Goal: Transaction & Acquisition: Book appointment/travel/reservation

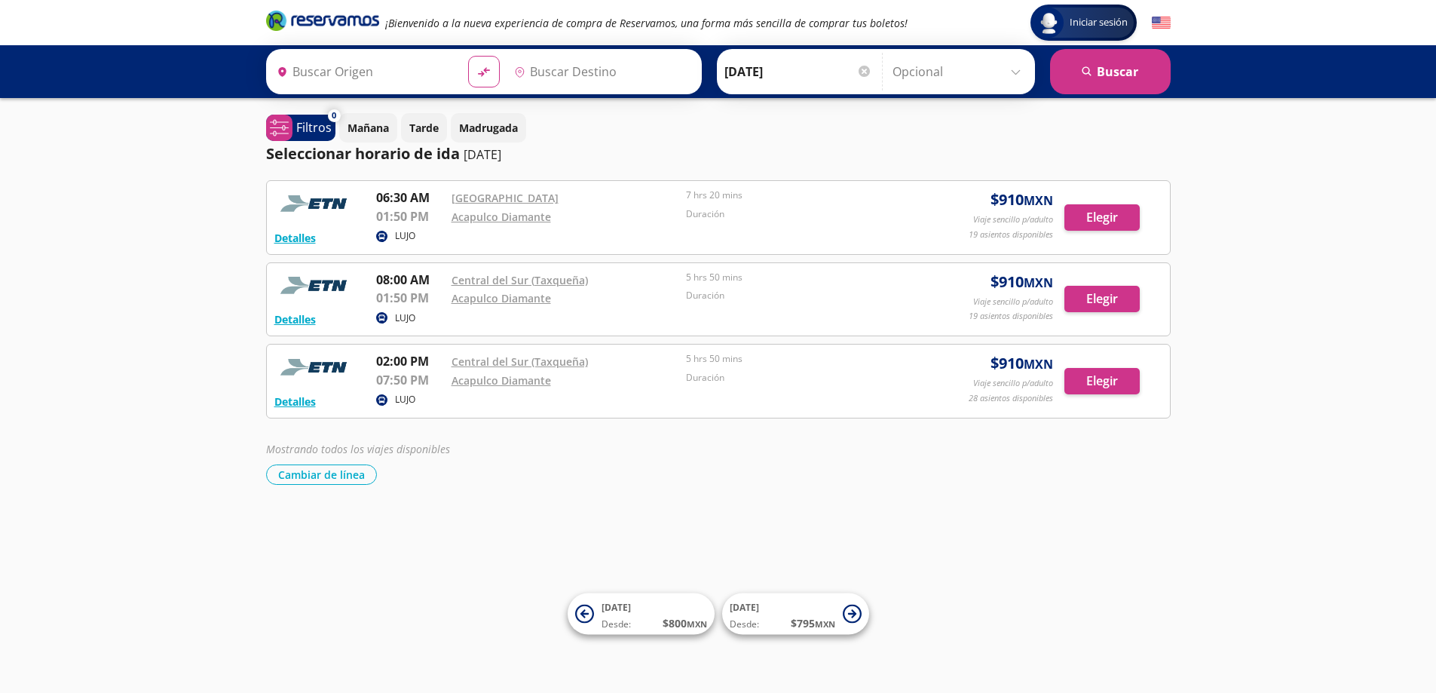
type input "[GEOGRAPHIC_DATA], [GEOGRAPHIC_DATA]"
type input "Acapulco Diamante, [GEOGRAPHIC_DATA]"
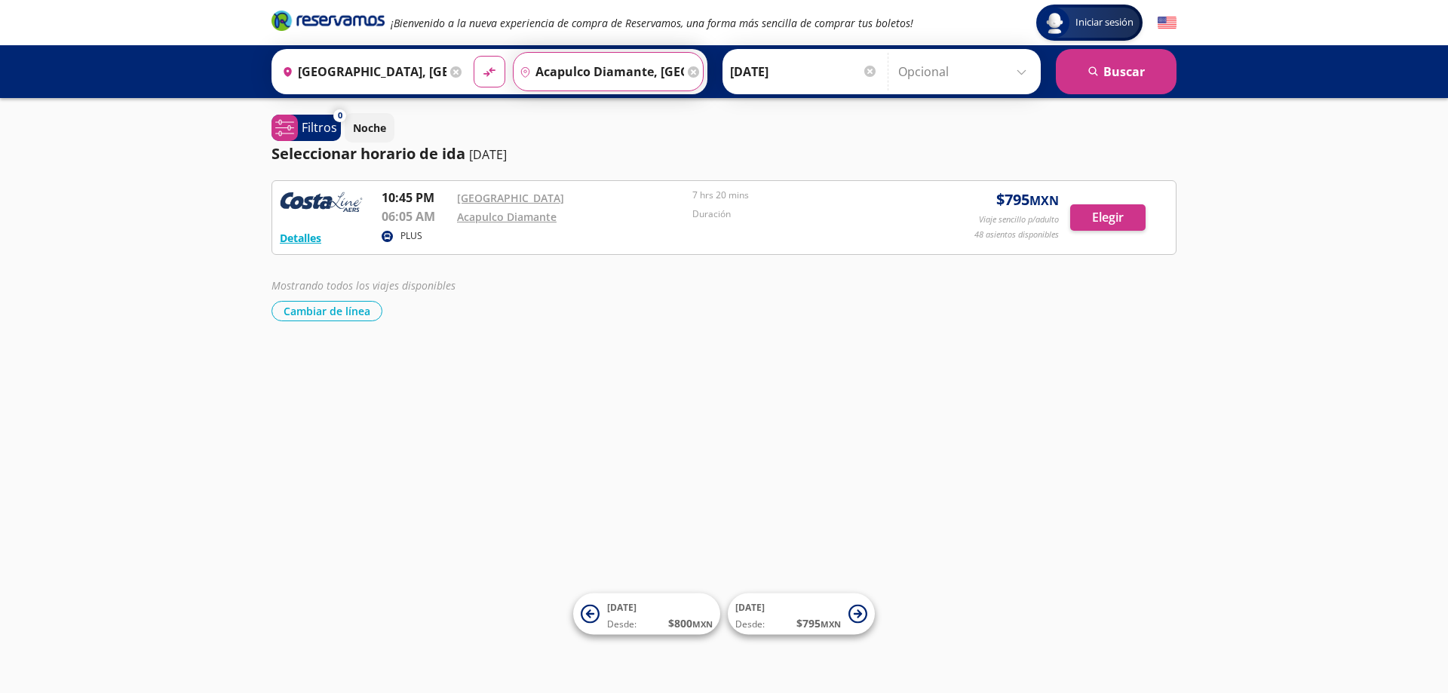
click at [631, 69] on input "Acapulco Diamante, [GEOGRAPHIC_DATA]" at bounding box center [598, 72] width 170 height 38
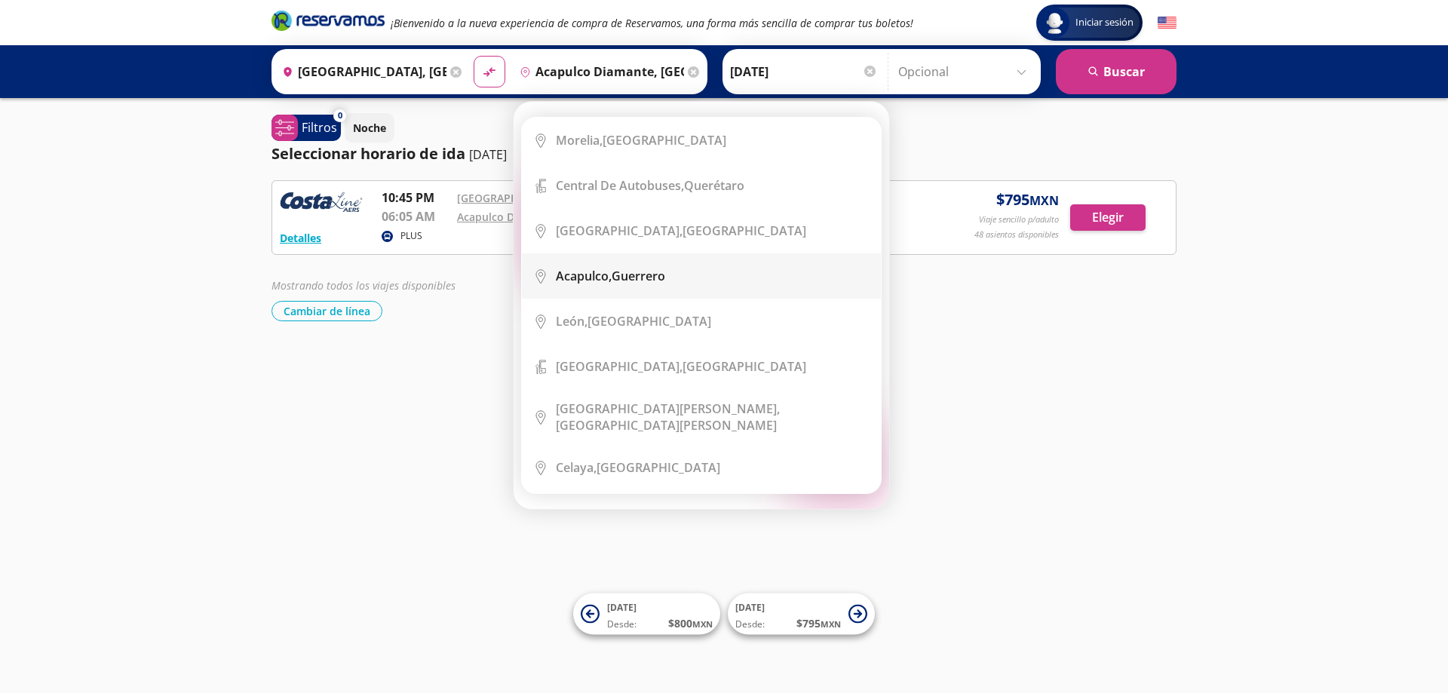
click at [627, 279] on div "Acapulco, Guerrero" at bounding box center [610, 276] width 109 height 17
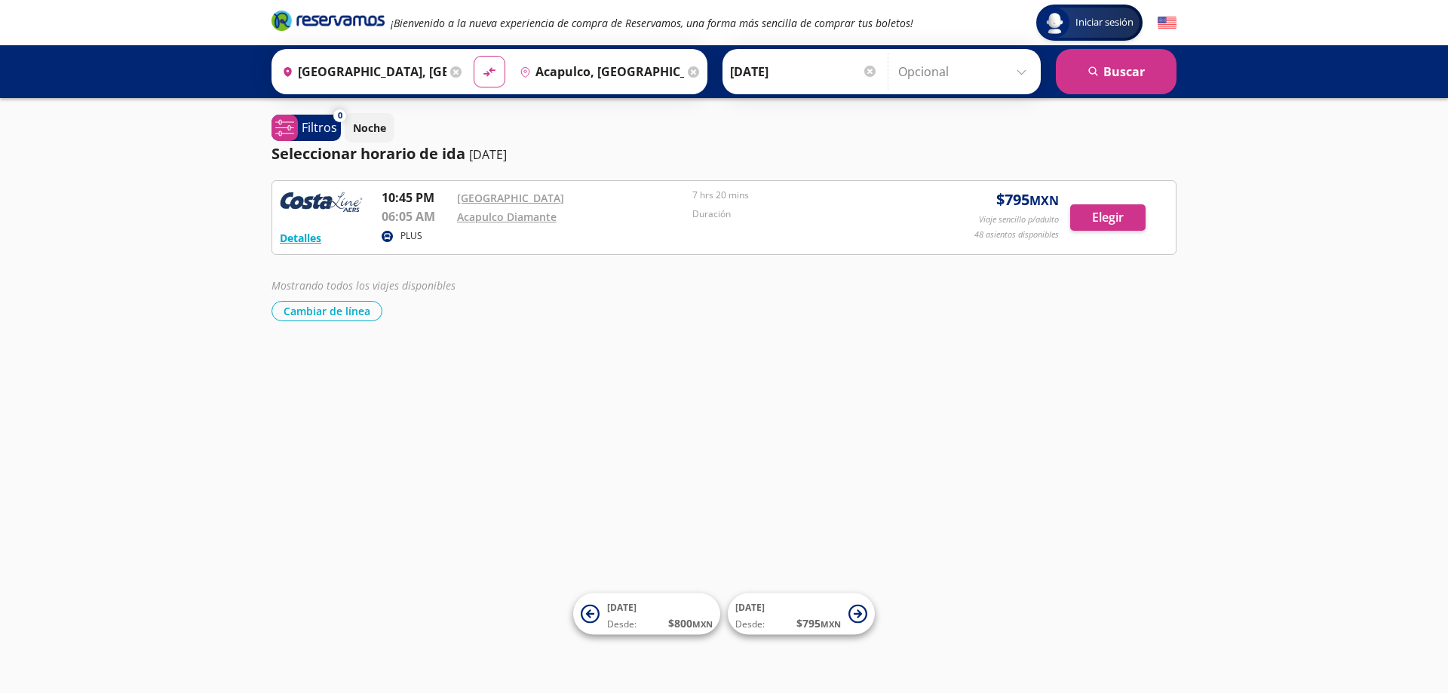
click at [632, 72] on input "Acapulco, Guerrero" at bounding box center [598, 72] width 170 height 38
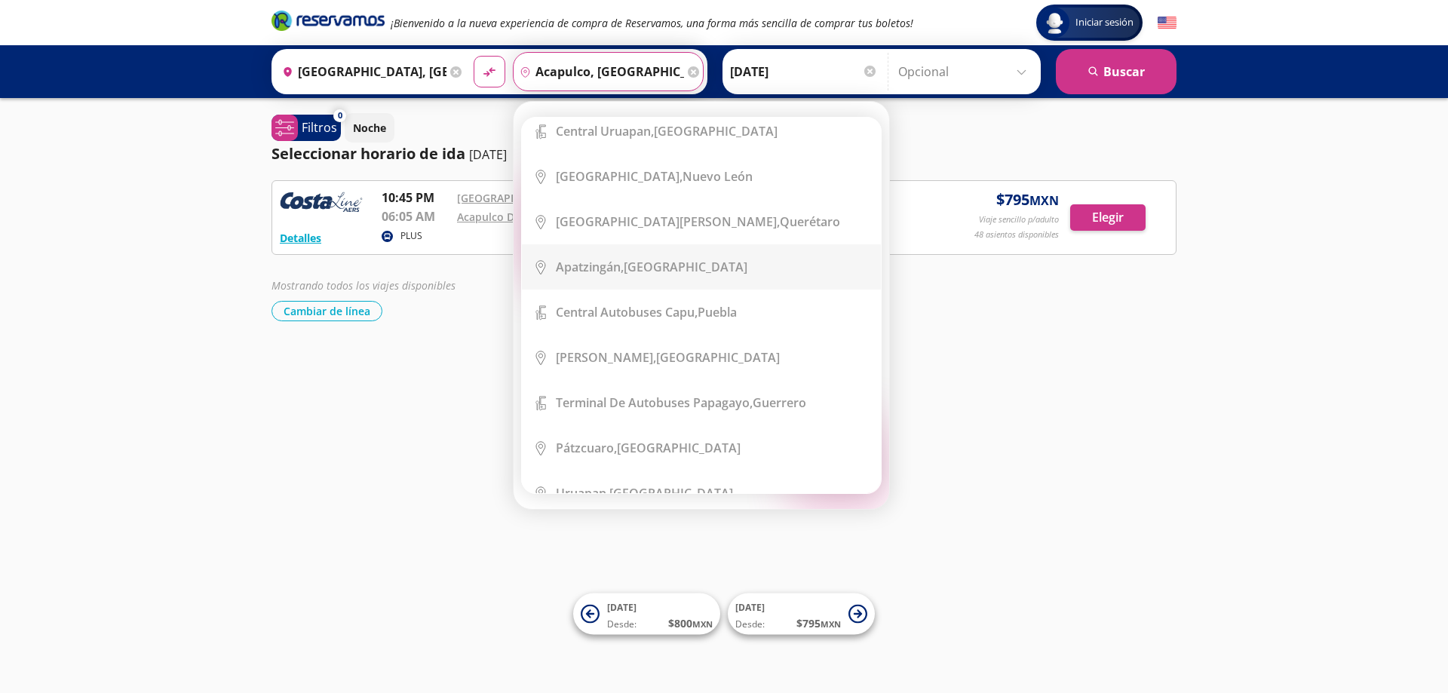
scroll to position [679, 0]
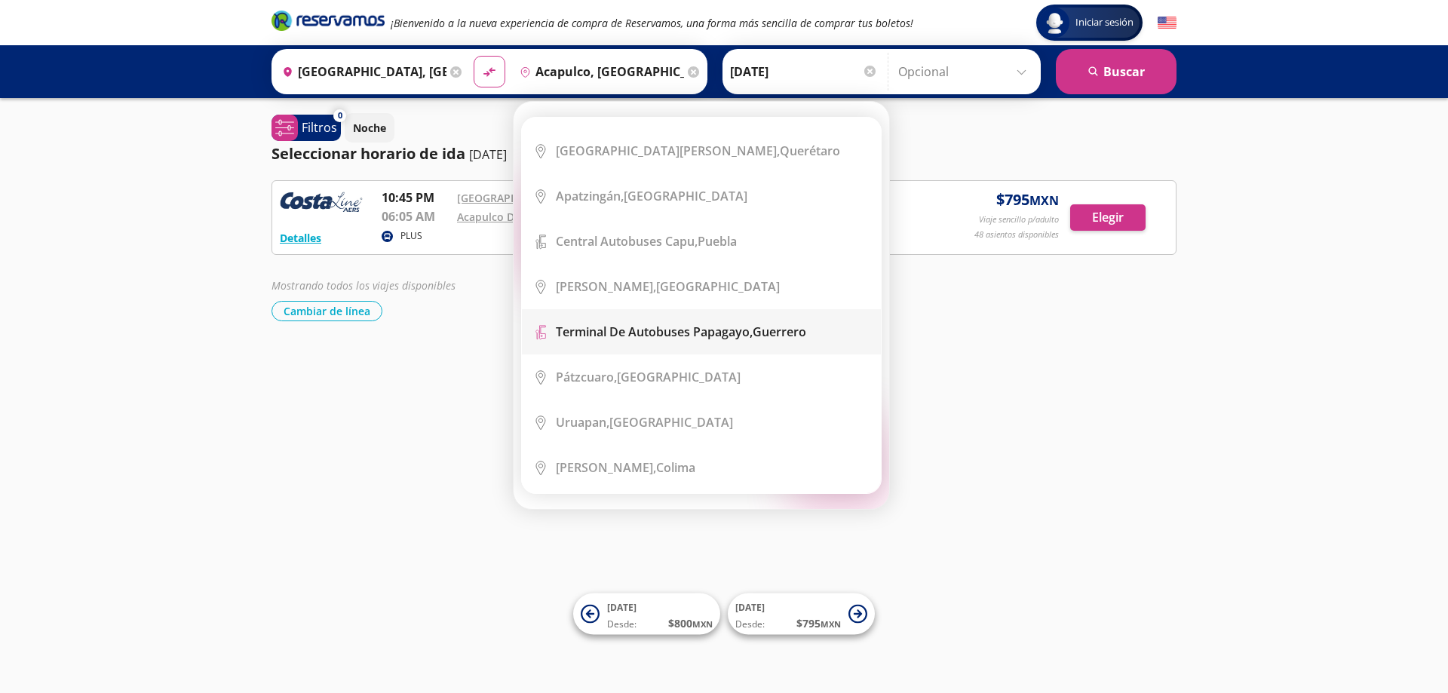
click at [666, 326] on b "Terminal de Autobuses Papagayo," at bounding box center [654, 331] width 197 height 17
type input "Terminal de Autobuses Papagayo, Guerrero"
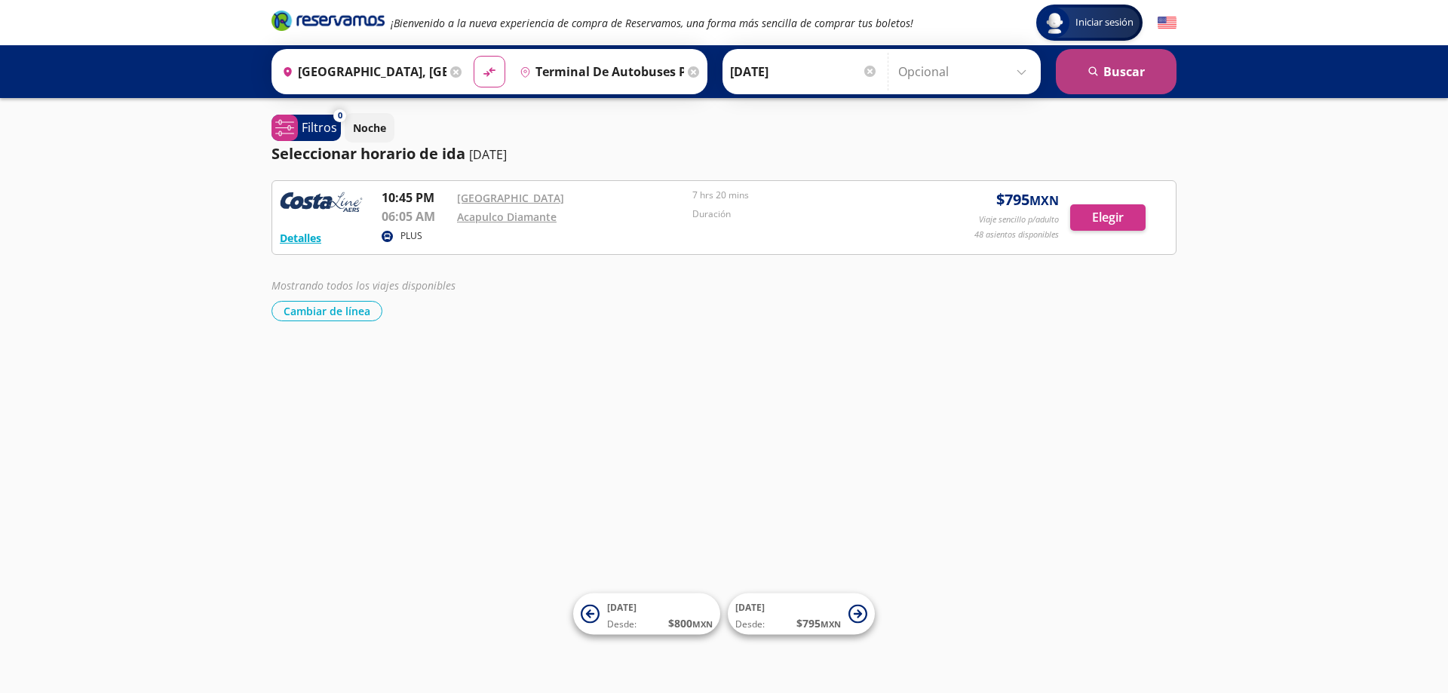
click at [1141, 69] on button "search Buscar" at bounding box center [1115, 71] width 121 height 45
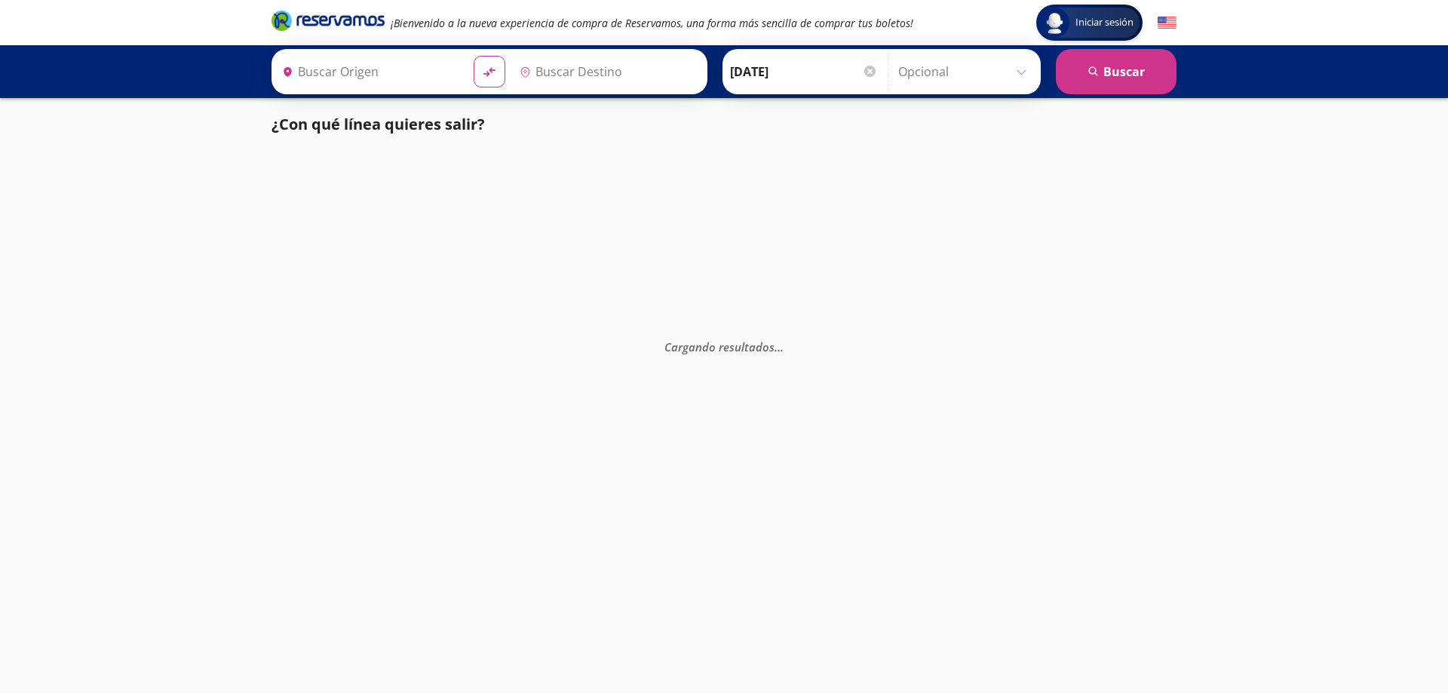
type input "Central del Norte, Distrito Federal"
type input "Terminal de Autobuses Papagayo, Guerrero"
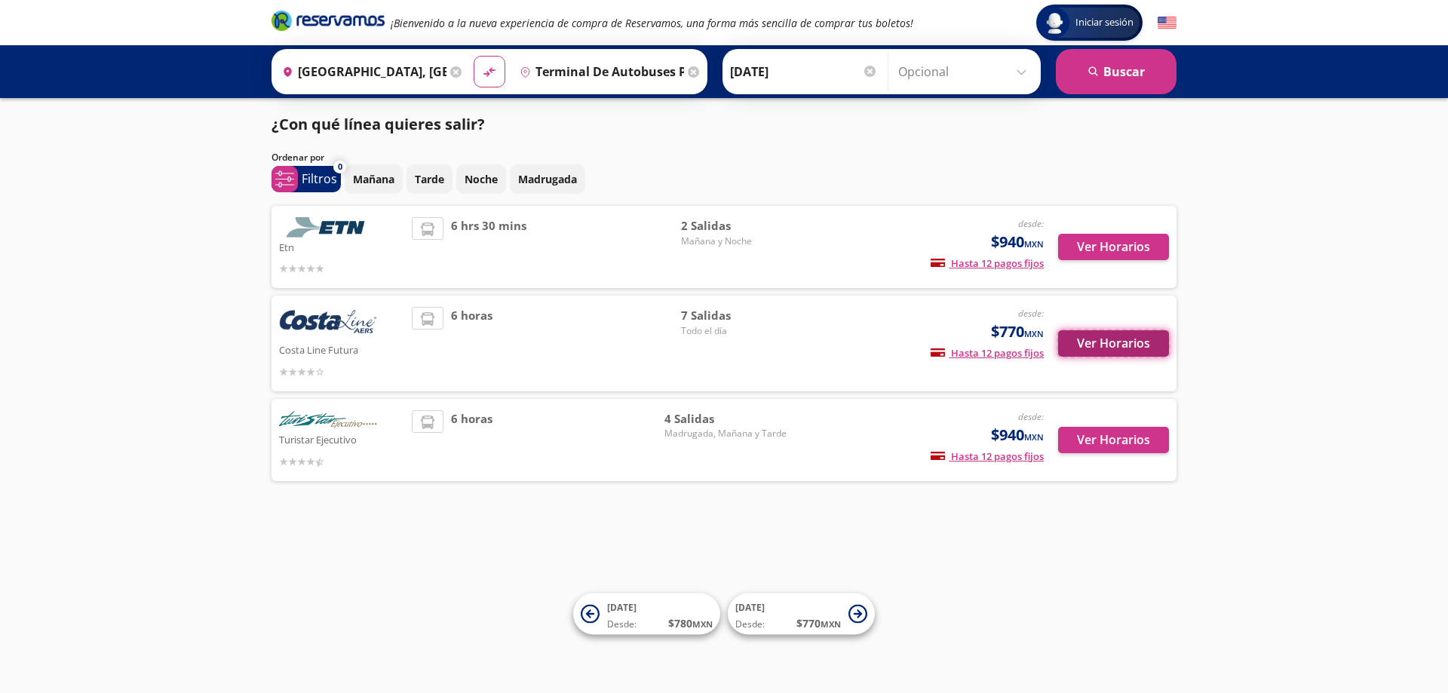
click at [1119, 346] on button "Ver Horarios" at bounding box center [1113, 343] width 111 height 26
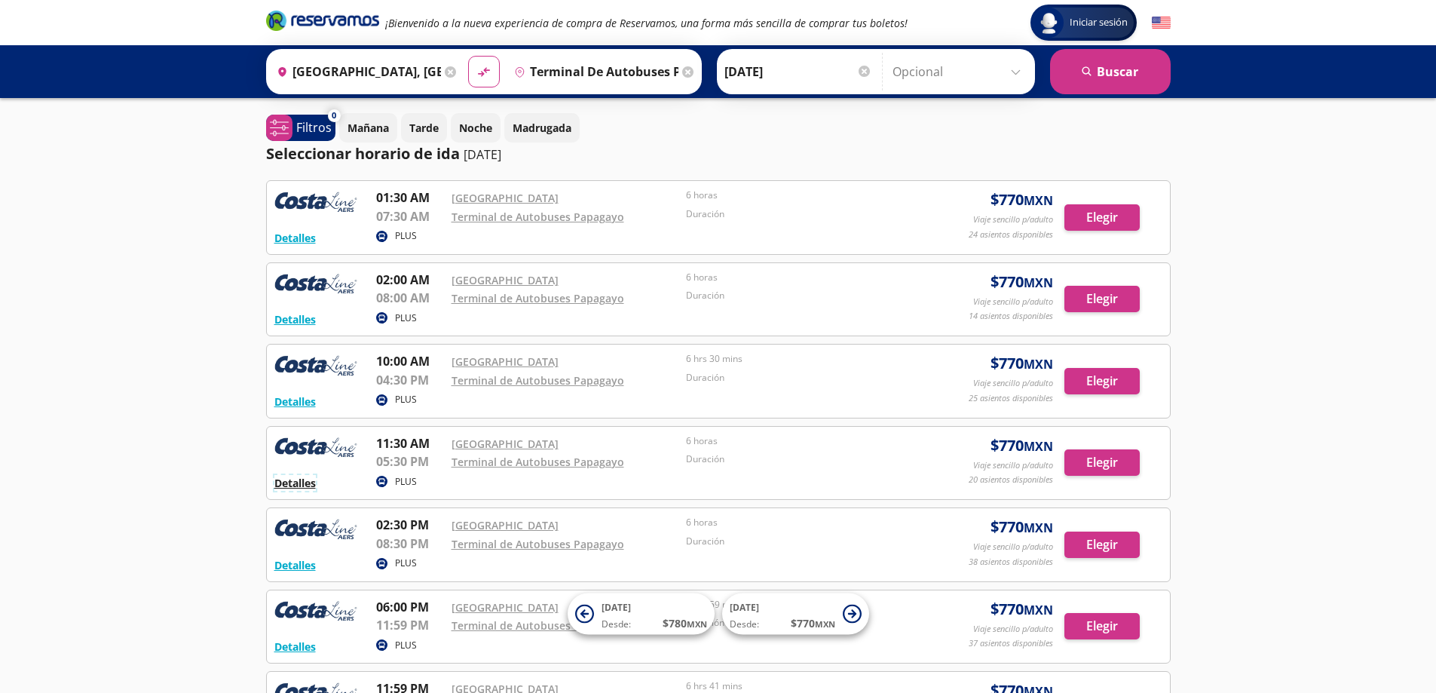
click at [294, 486] on button "Detalles" at bounding box center [294, 483] width 41 height 16
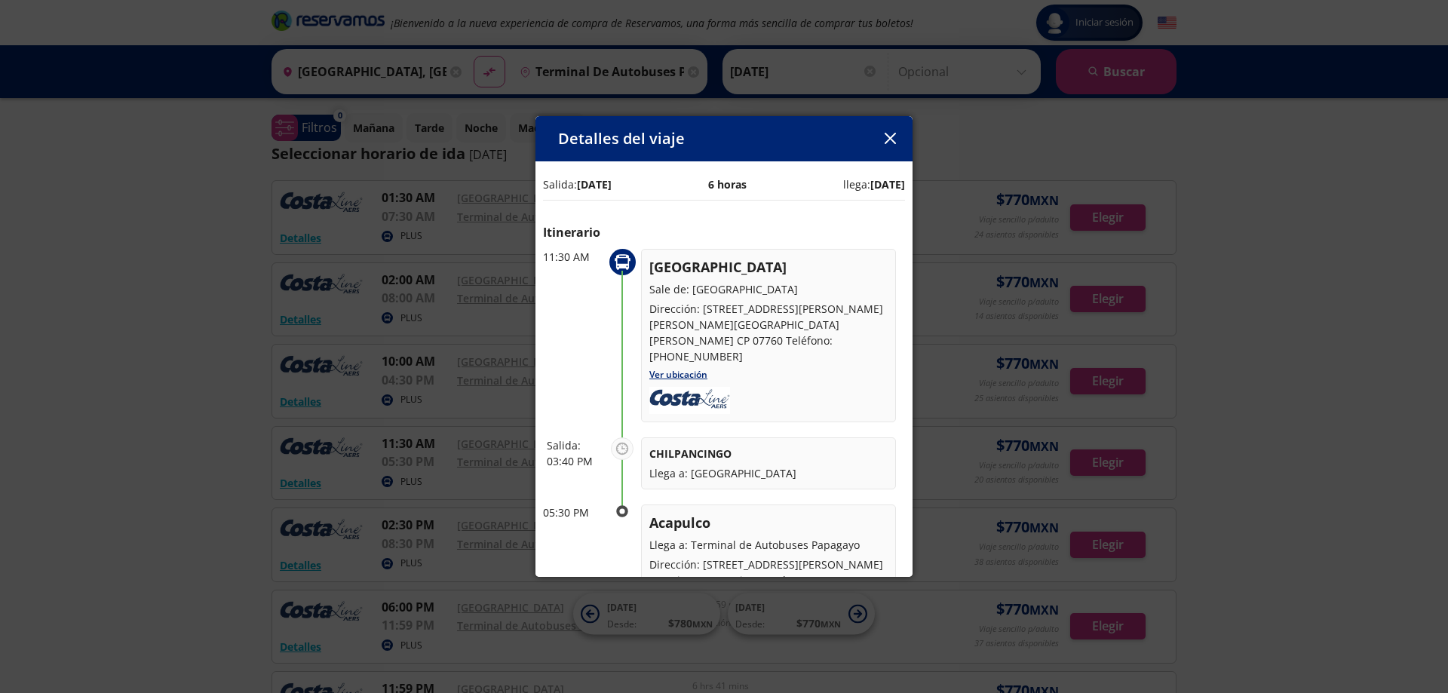
click at [893, 133] on icon "button" at bounding box center [889, 138] width 11 height 11
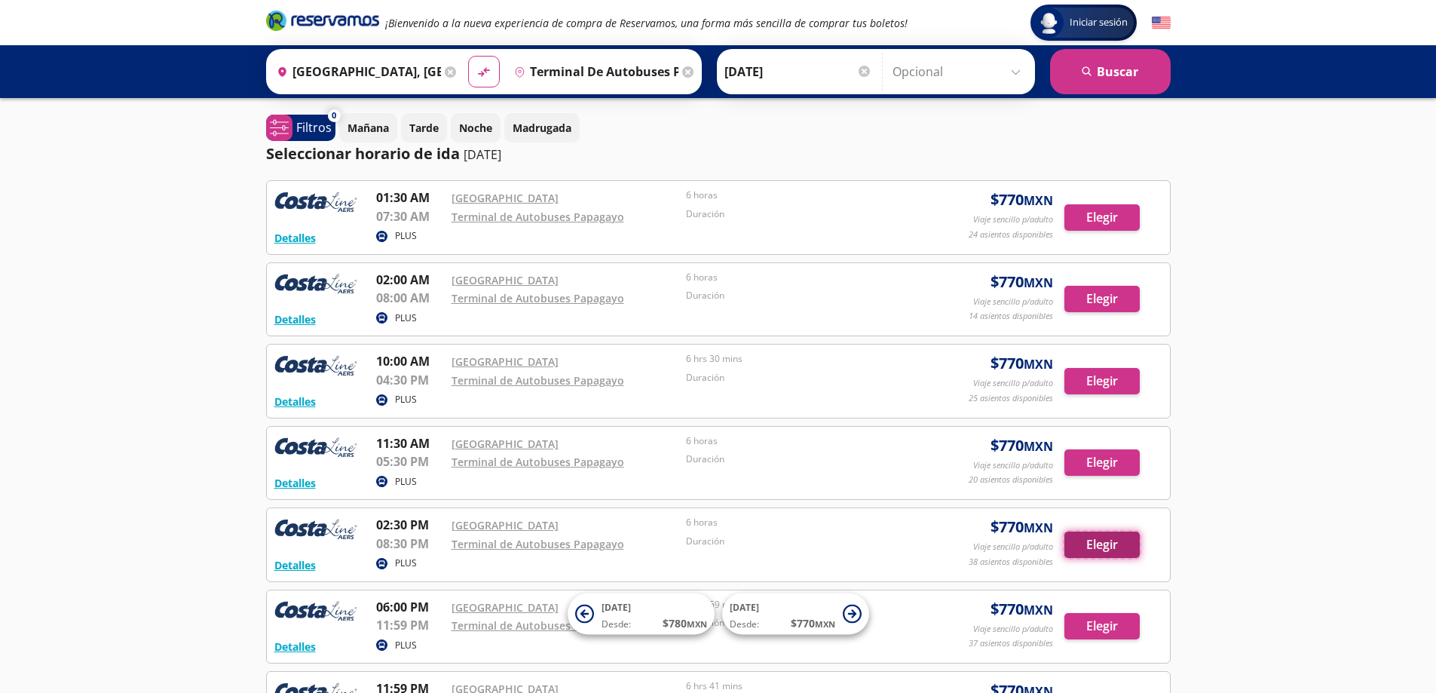
click at [1114, 544] on button "Elegir" at bounding box center [1102, 545] width 75 height 26
